Goal: Transaction & Acquisition: Book appointment/travel/reservation

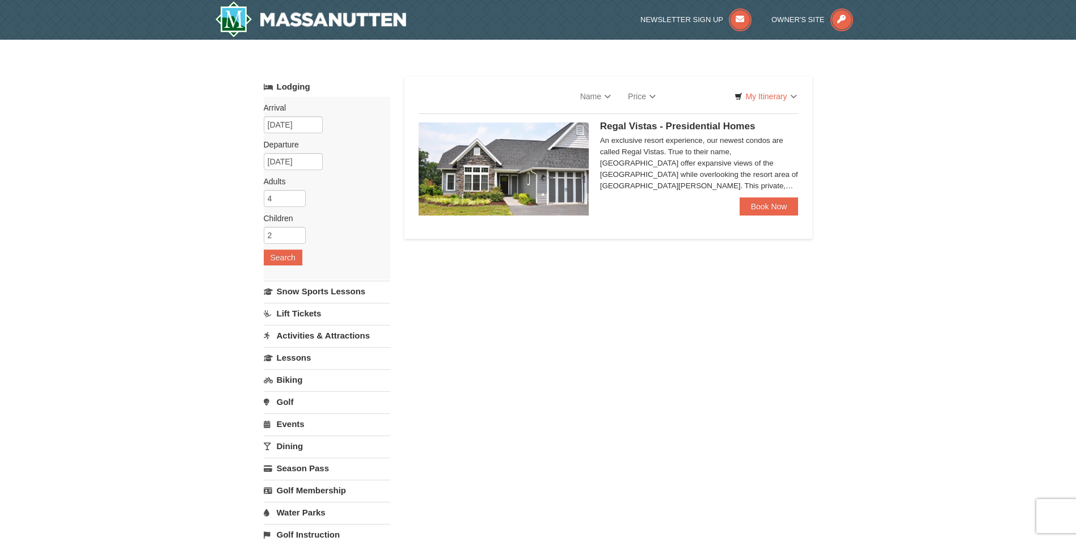
select select "9"
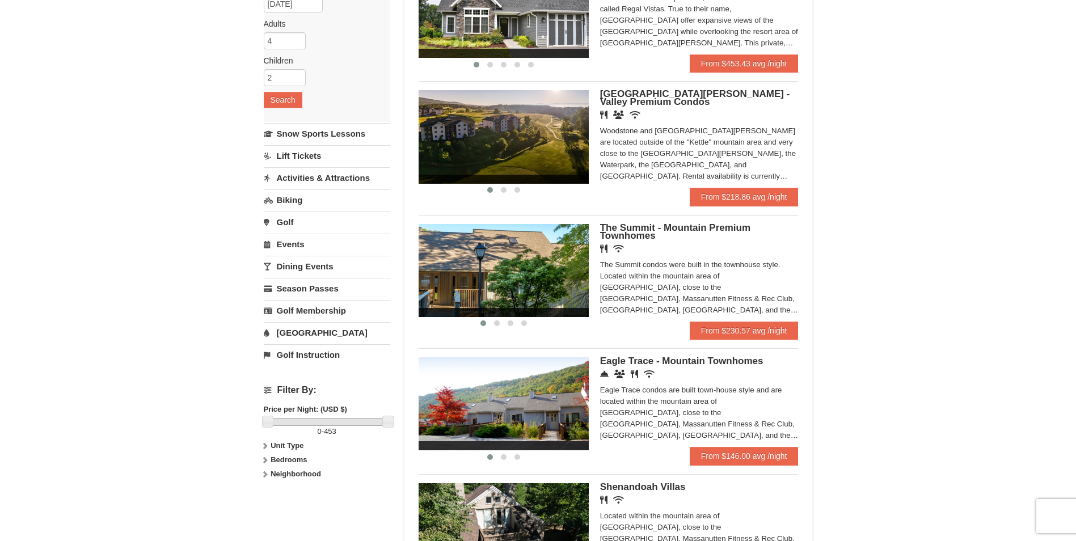
scroll to position [180, 0]
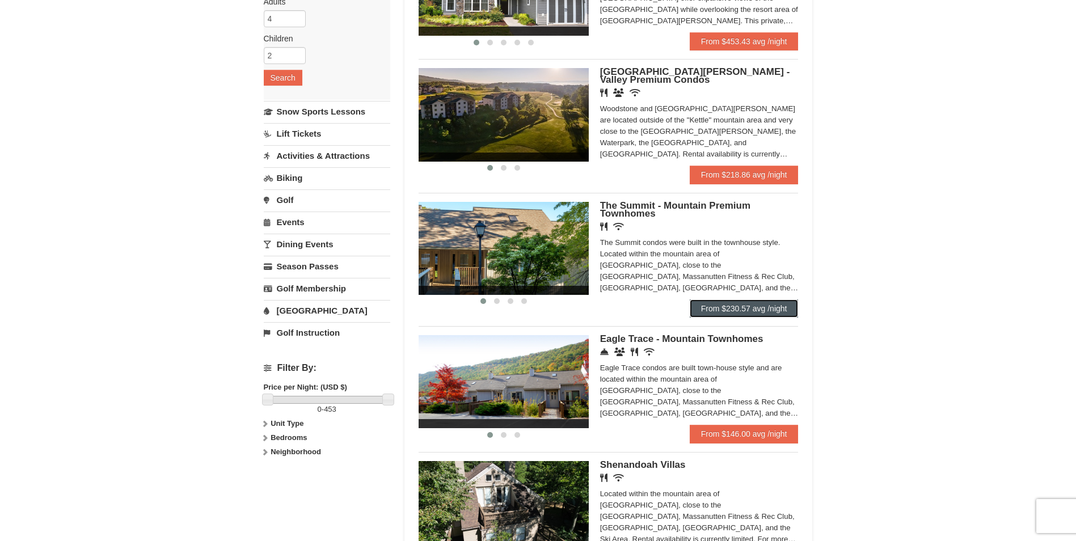
click at [780, 310] on link "From $230.57 avg /night" at bounding box center [744, 308] width 109 height 18
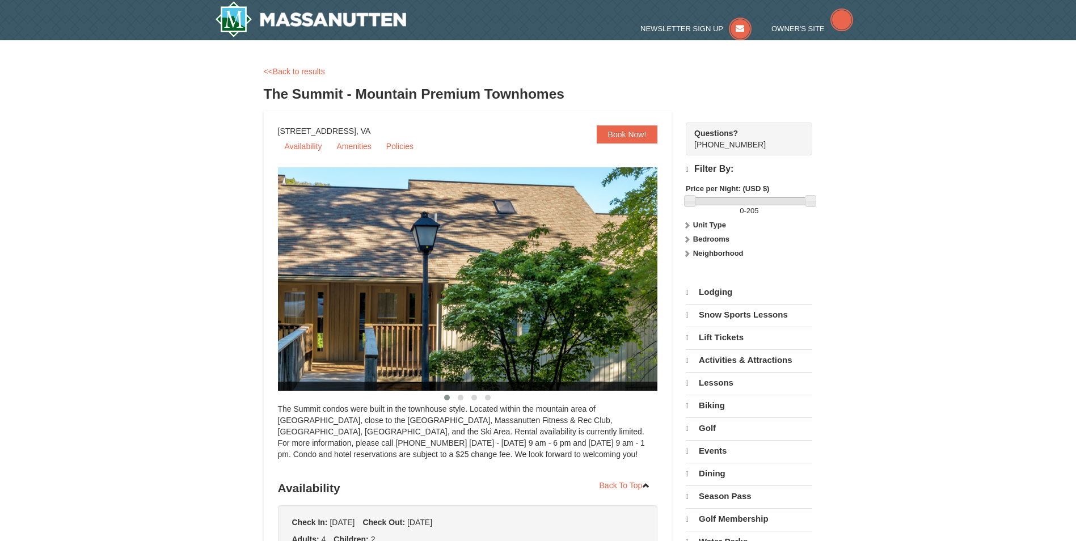
select select "9"
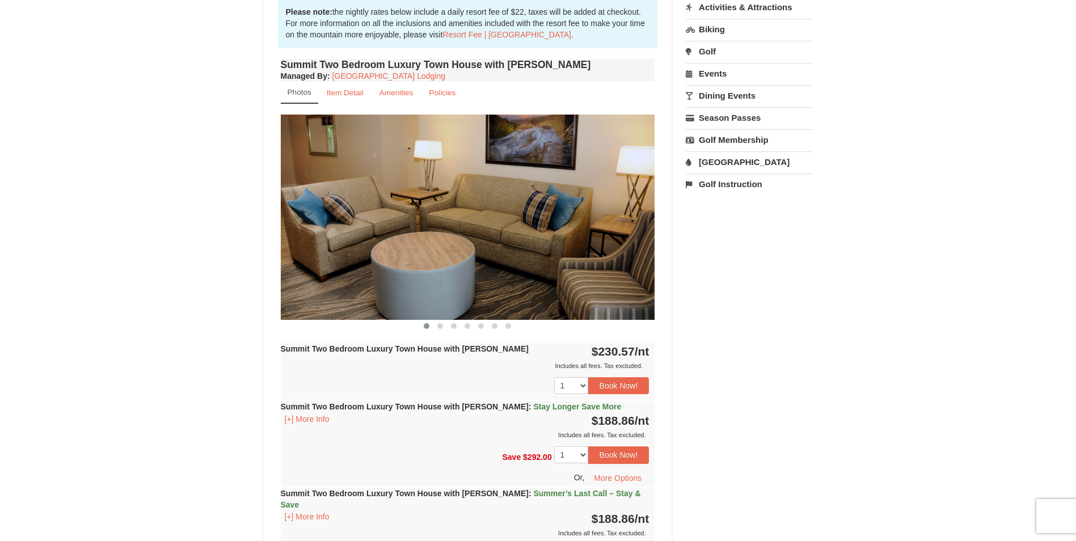
scroll to position [356, 0]
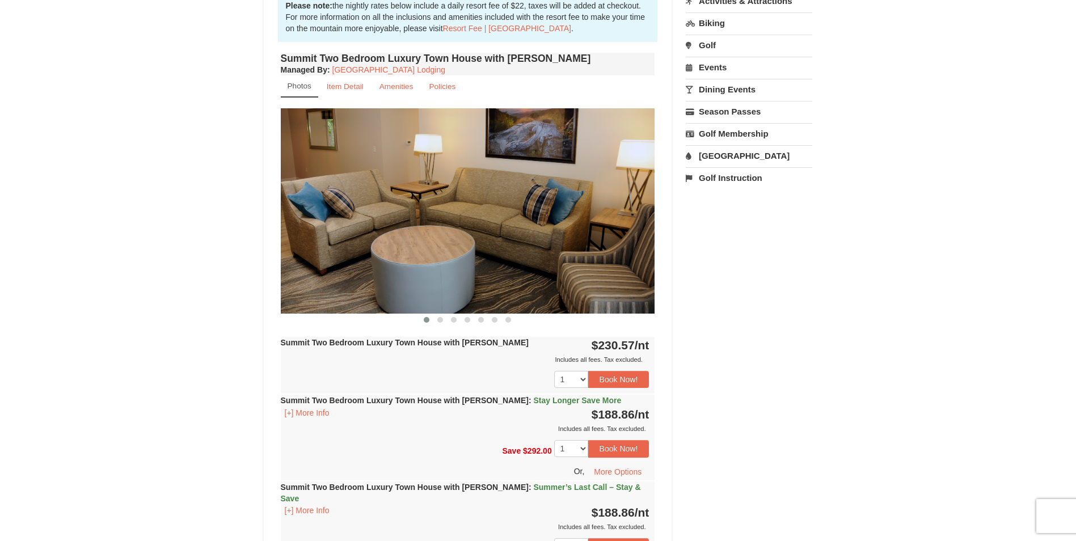
click at [639, 399] on div "Summit Two Bedroom Luxury Town House with [PERSON_NAME] : Stay Longer Save More…" at bounding box center [468, 415] width 374 height 40
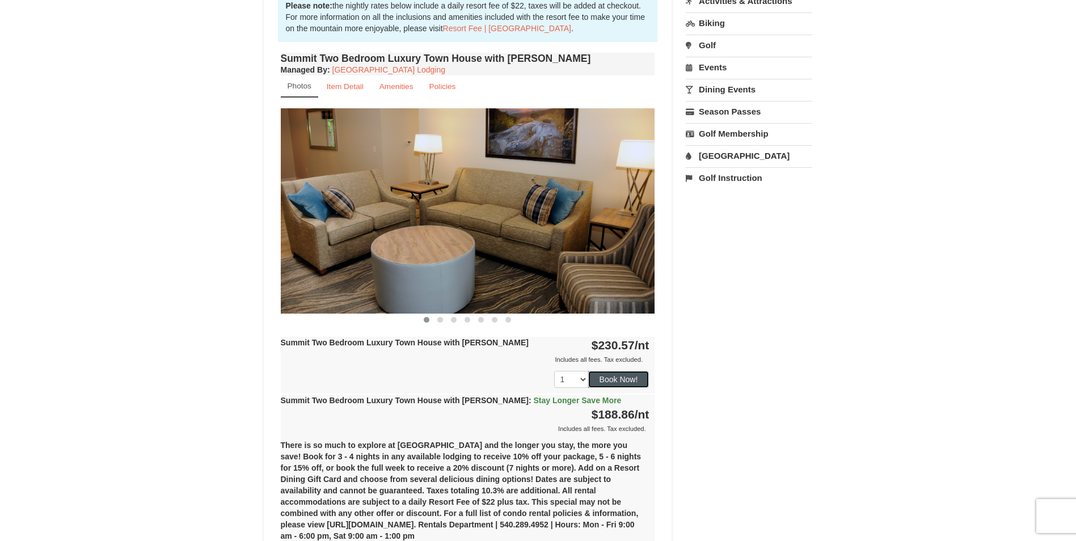
click at [644, 373] on button "Book Now!" at bounding box center [618, 379] width 61 height 17
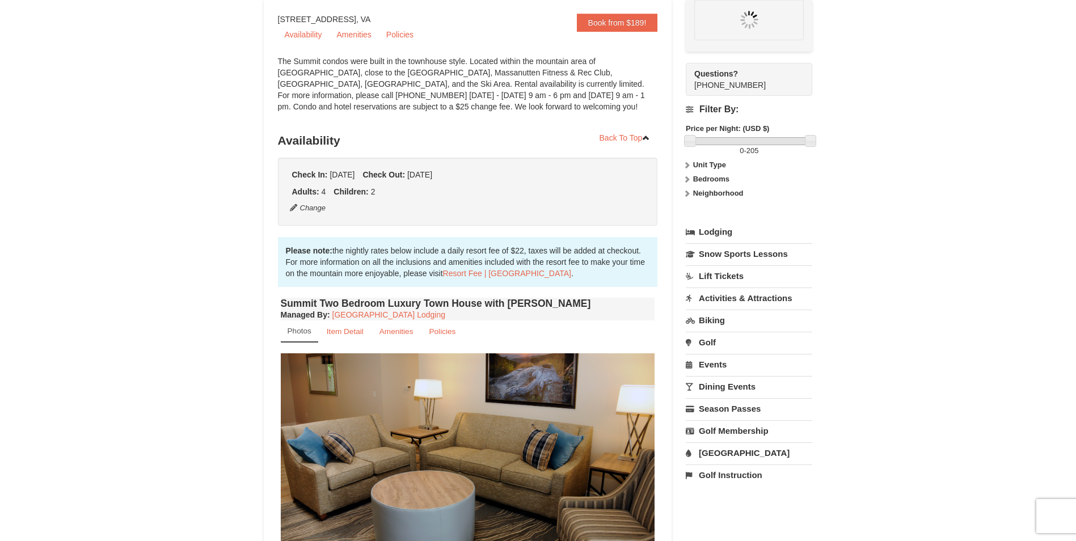
scroll to position [111, 0]
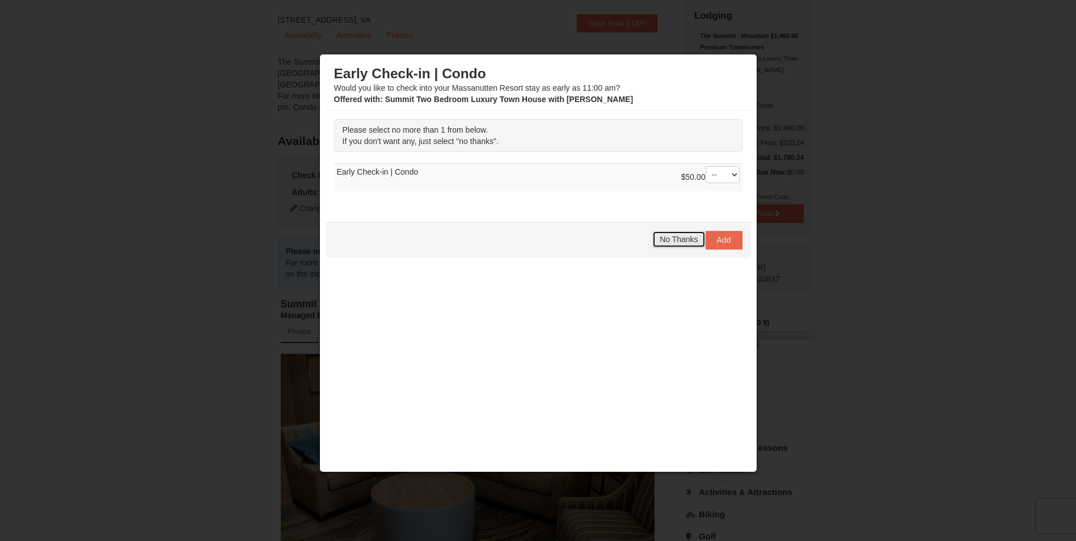
click at [688, 246] on button "No Thanks" at bounding box center [678, 239] width 53 height 17
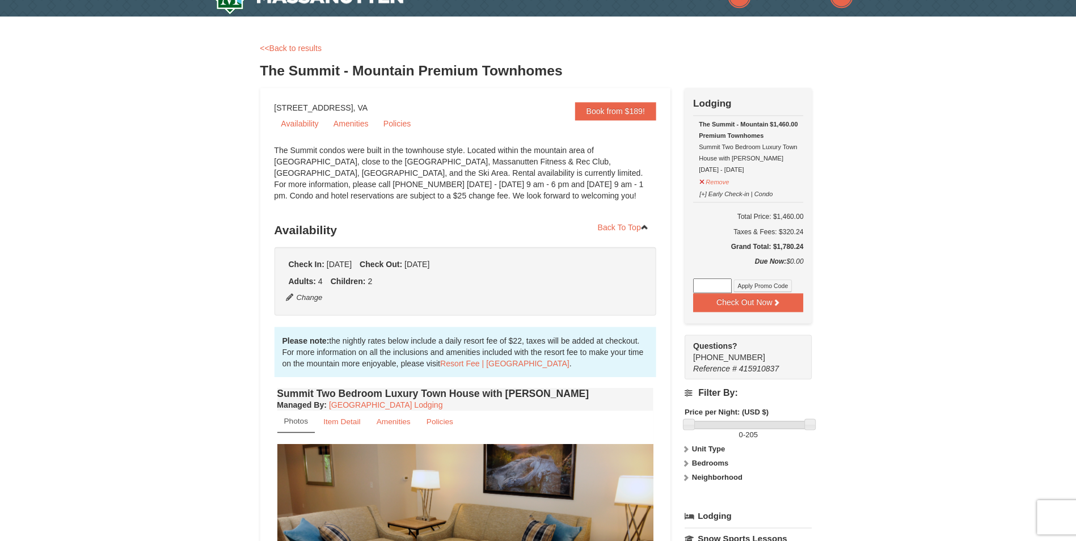
scroll to position [14, 0]
